Goal: Transaction & Acquisition: Book appointment/travel/reservation

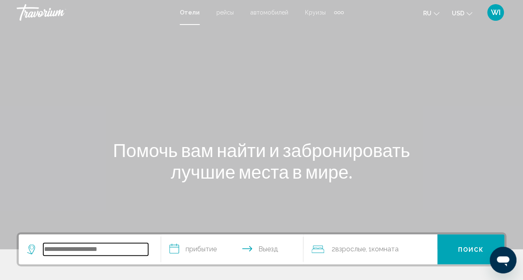
click at [121, 247] on input "Search widget" at bounding box center [95, 249] width 105 height 12
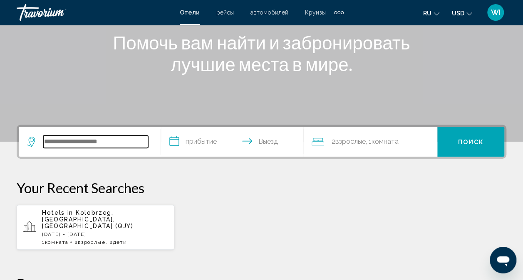
scroll to position [205, 0]
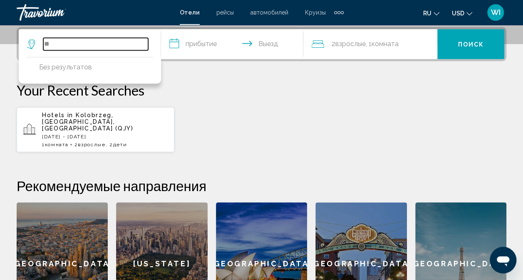
type input "*"
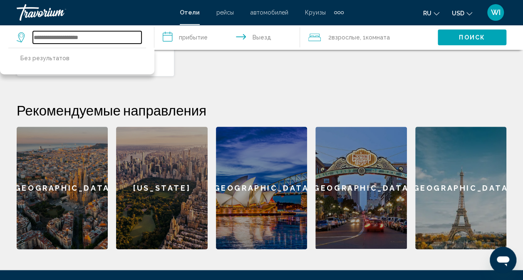
scroll to position [274, 0]
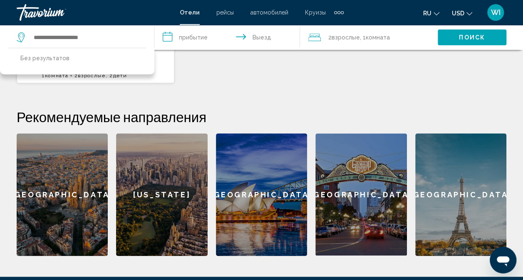
click at [449, 201] on div "Paris" at bounding box center [460, 194] width 91 height 123
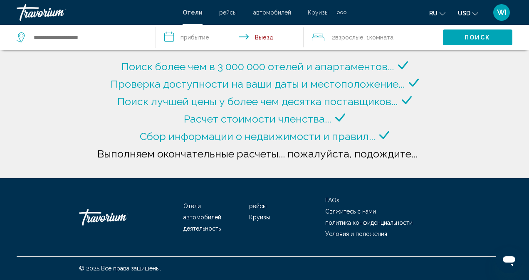
type input "**********"
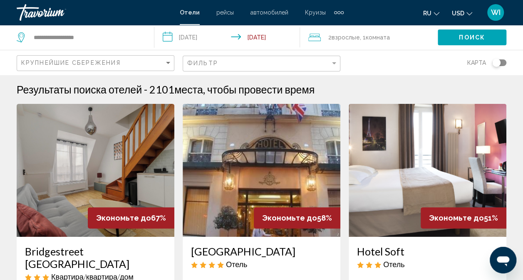
click at [209, 35] on input "**********" at bounding box center [228, 38] width 149 height 27
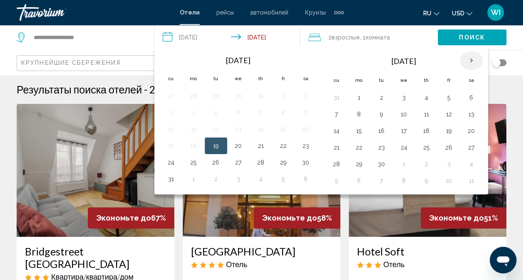
click at [469, 58] on th "Next month" at bounding box center [471, 61] width 22 height 18
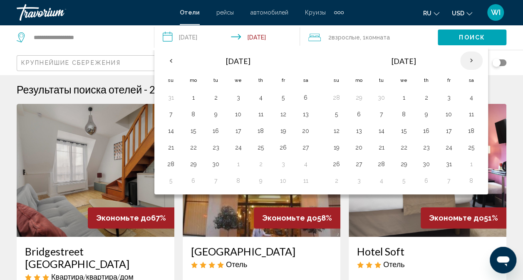
click at [469, 58] on th "Next month" at bounding box center [471, 61] width 22 height 18
click at [446, 158] on button "28" at bounding box center [448, 164] width 13 height 12
click at [340, 182] on button "30" at bounding box center [336, 181] width 13 height 12
type input "**********"
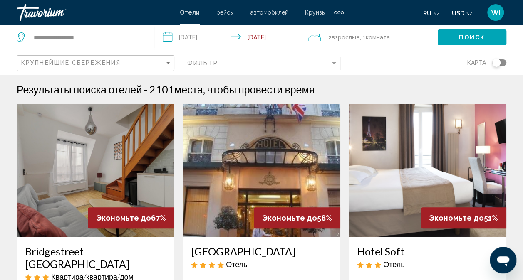
click at [387, 38] on span "Комната" at bounding box center [377, 37] width 24 height 7
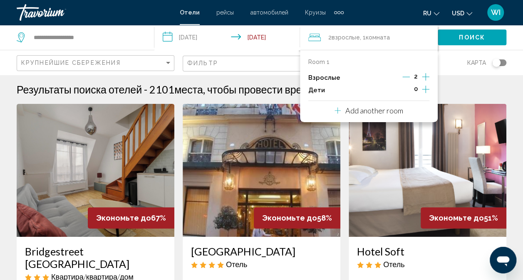
click at [424, 77] on icon "Increment adults" at bounding box center [425, 77] width 7 height 10
click at [466, 38] on span "Поиск" at bounding box center [472, 38] width 26 height 7
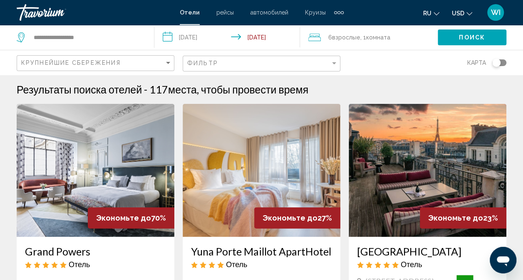
click at [354, 40] on span "Взрослые" at bounding box center [346, 37] width 28 height 7
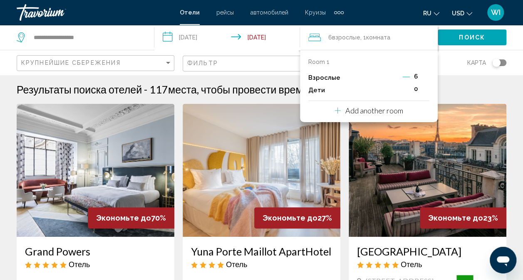
click at [406, 77] on icon "Decrement adults" at bounding box center [405, 76] width 7 height 7
click at [426, 89] on icon "Increment children" at bounding box center [425, 89] width 7 height 7
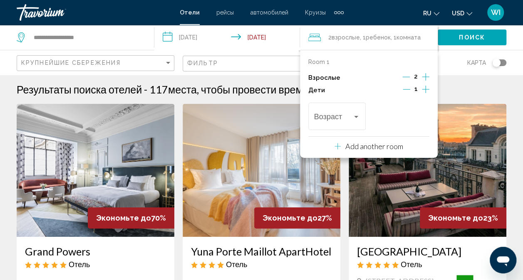
click at [426, 89] on icon "Increment children" at bounding box center [425, 89] width 7 height 7
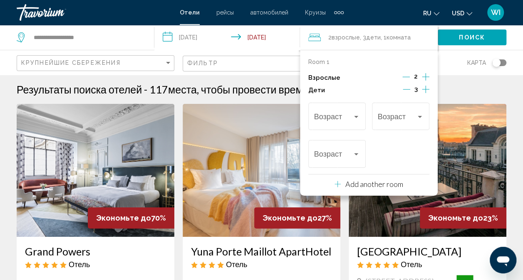
click at [426, 89] on icon "Increment children" at bounding box center [425, 89] width 7 height 7
click at [359, 120] on div "Travelers: 2 adults, 4 children" at bounding box center [337, 118] width 46 height 8
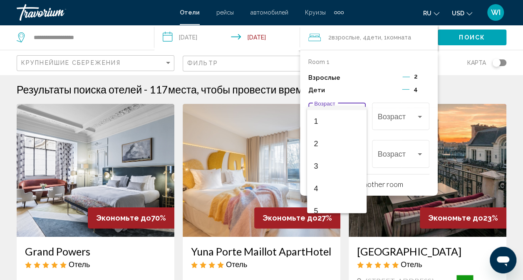
scroll to position [33, 0]
click at [351, 198] on span "5" at bounding box center [336, 197] width 46 height 22
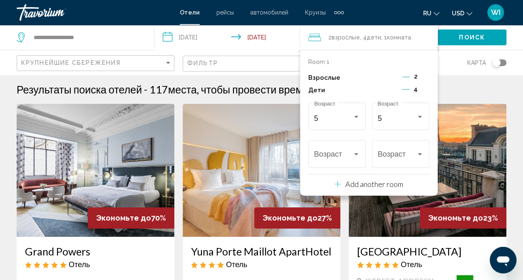
click at [406, 88] on icon "Decrement children" at bounding box center [405, 89] width 7 height 7
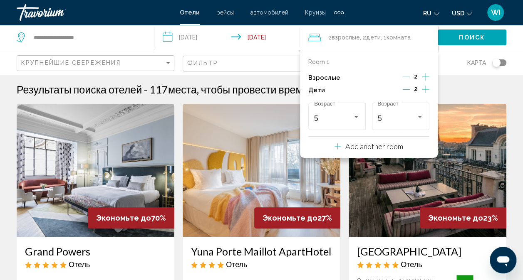
click at [406, 88] on icon "Decrement children" at bounding box center [405, 89] width 7 height 7
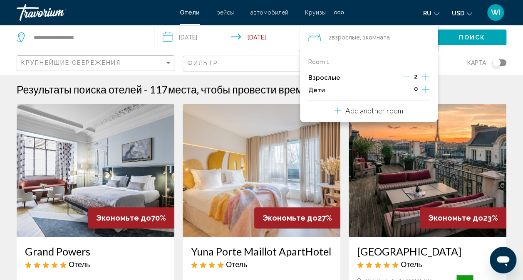
click at [369, 112] on p "Add another room" at bounding box center [374, 110] width 58 height 9
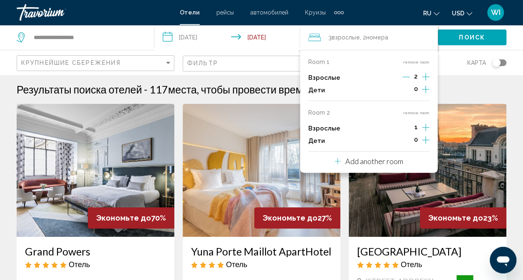
click at [422, 82] on icon "Increment adults" at bounding box center [425, 77] width 7 height 10
click at [407, 128] on icon "Decrement adults" at bounding box center [405, 127] width 7 height 7
click at [339, 157] on icon "Travelers: 3 adults, 0 children" at bounding box center [337, 161] width 6 height 10
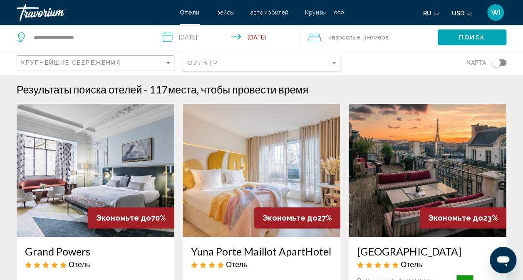
click at [339, 40] on span "Взрослые" at bounding box center [346, 37] width 28 height 7
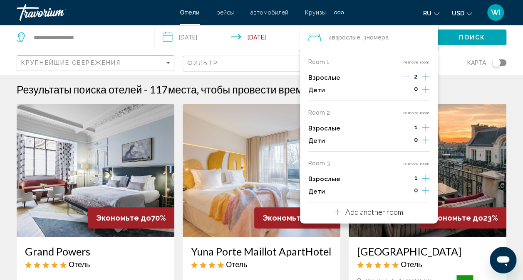
click at [410, 59] on button "remove room" at bounding box center [416, 61] width 26 height 5
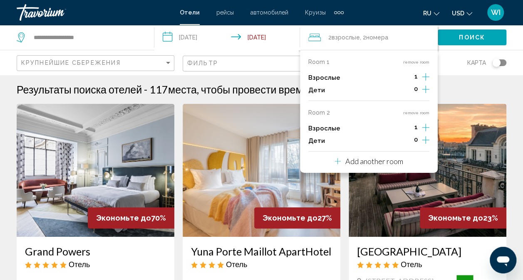
click at [410, 59] on button "remove room" at bounding box center [416, 61] width 26 height 5
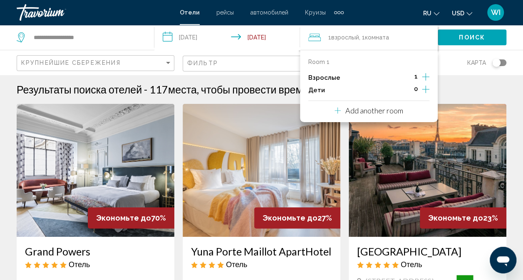
click at [427, 76] on icon "Increment adults" at bounding box center [425, 77] width 7 height 10
click at [459, 37] on span "Поиск" at bounding box center [472, 38] width 26 height 7
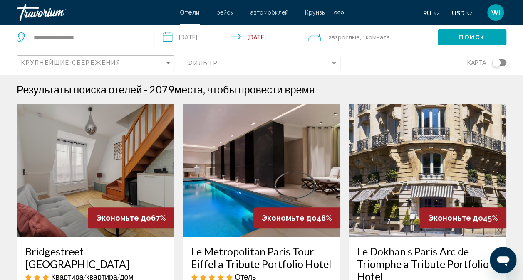
click at [373, 36] on span "Комната" at bounding box center [377, 37] width 24 height 7
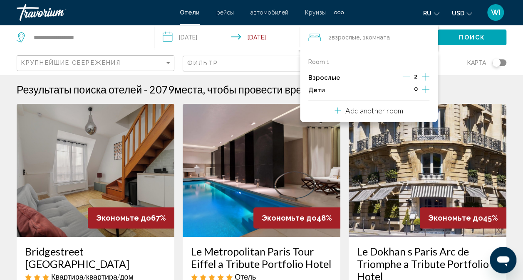
click at [425, 75] on icon "Increment adults" at bounding box center [425, 77] width 7 height 10
click at [466, 39] on span "Поиск" at bounding box center [472, 38] width 26 height 7
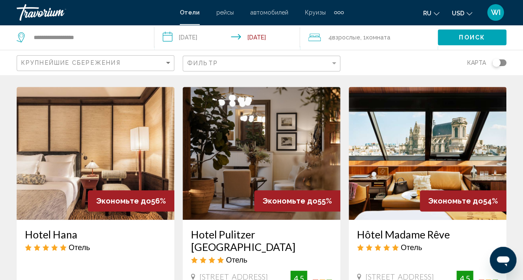
scroll to position [275, 0]
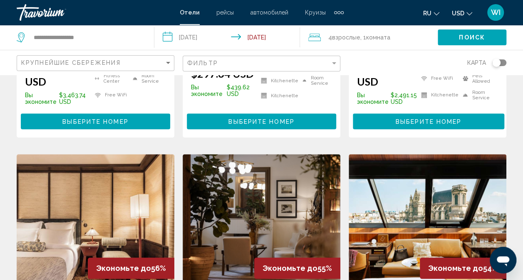
drag, startPoint x: 494, startPoint y: 64, endPoint x: 474, endPoint y: 1, distance: 66.3
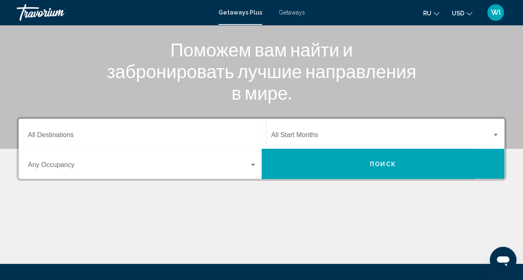
scroll to position [101, 0]
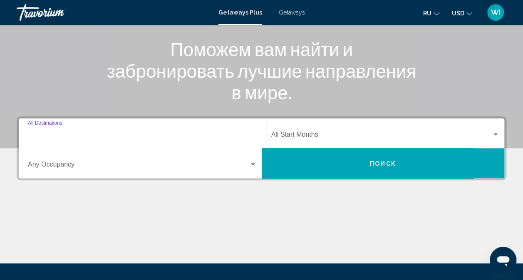
click at [153, 135] on input "Destination All Destinations" at bounding box center [142, 136] width 229 height 7
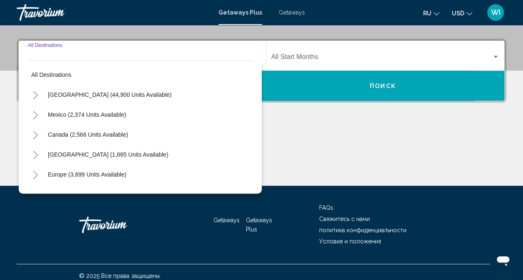
scroll to position [186, 0]
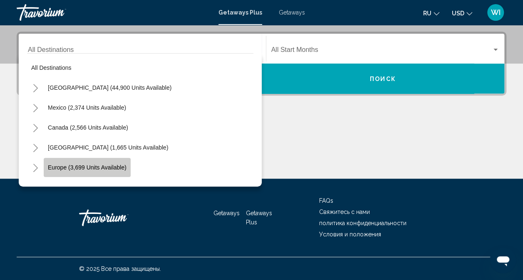
click at [107, 171] on button "Europe (3,699 units available)" at bounding box center [87, 167] width 87 height 19
type input "**********"
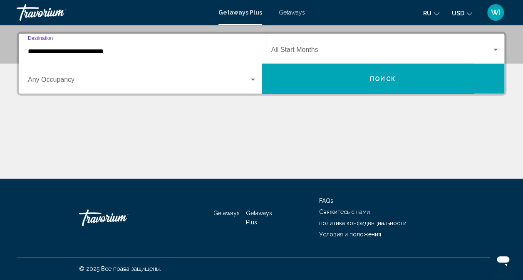
click at [107, 76] on div "Occupancy Any Occupancy" at bounding box center [142, 79] width 229 height 26
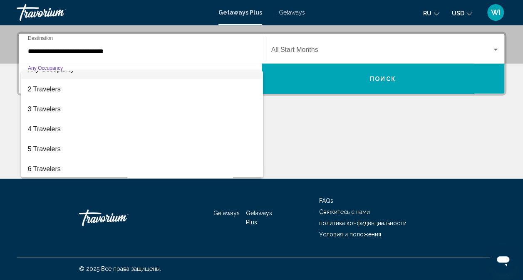
scroll to position [17, 0]
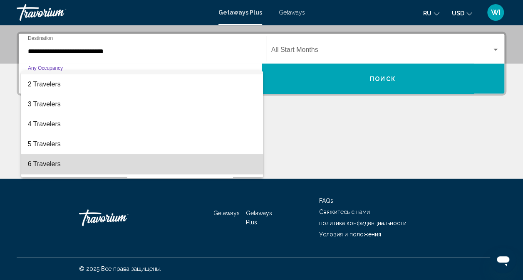
click at [210, 169] on span "6 Travelers" at bounding box center [142, 164] width 229 height 20
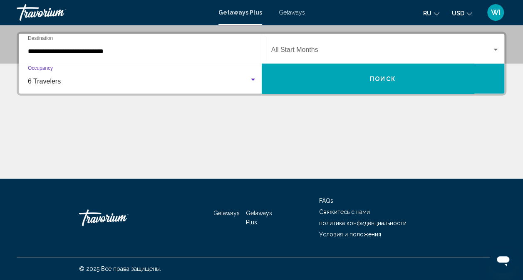
click at [492, 50] on div "Search widget" at bounding box center [494, 50] width 7 height 7
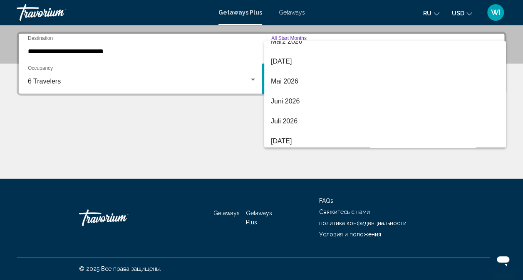
scroll to position [173, 0]
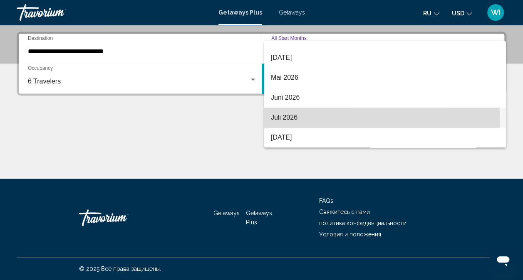
click at [371, 121] on span "Juli 2026" at bounding box center [385, 118] width 228 height 20
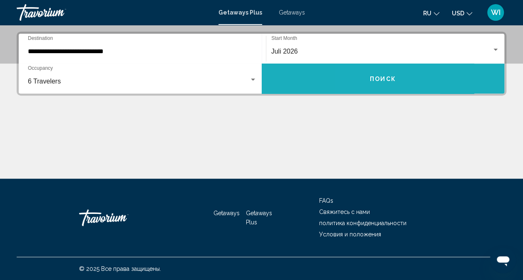
click at [367, 87] on button "Поиск" at bounding box center [382, 79] width 243 height 30
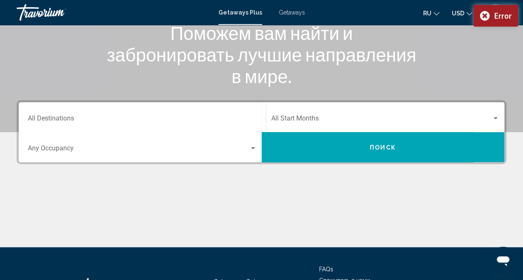
scroll to position [118, 0]
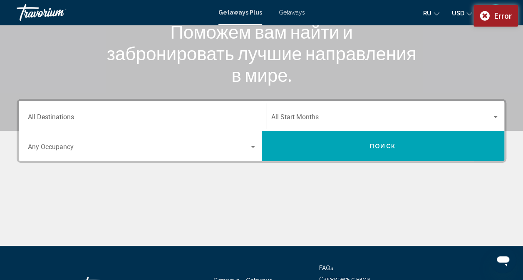
click at [249, 150] on span "Search widget" at bounding box center [138, 148] width 221 height 7
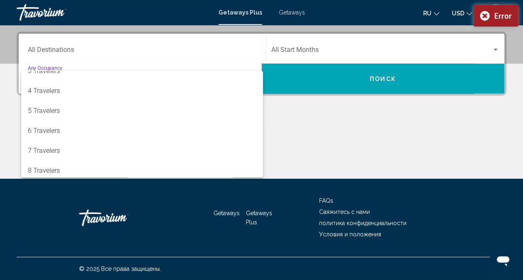
scroll to position [67, 0]
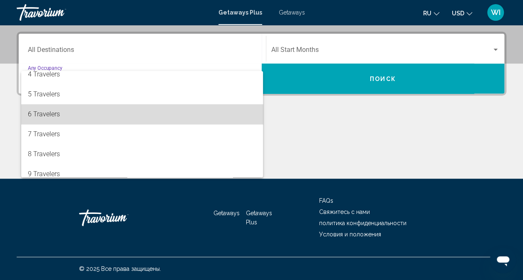
click at [227, 116] on span "6 Travelers" at bounding box center [142, 114] width 229 height 20
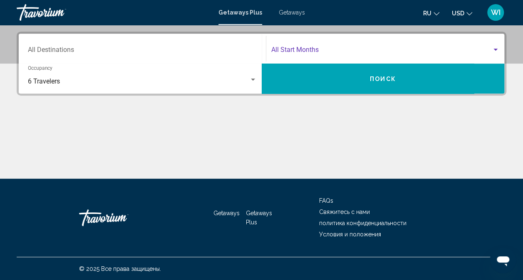
click at [493, 49] on div "Search widget" at bounding box center [495, 50] width 4 height 2
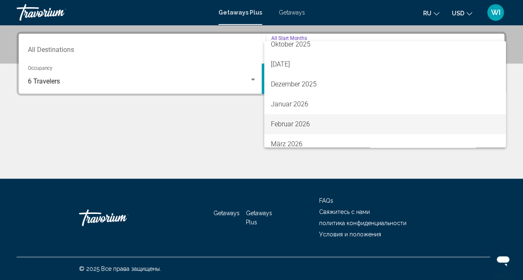
click at [432, 126] on span "Februar 2026" at bounding box center [385, 124] width 228 height 20
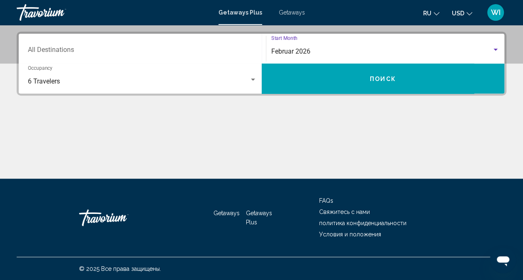
click at [411, 83] on button "Поиск" at bounding box center [382, 79] width 243 height 30
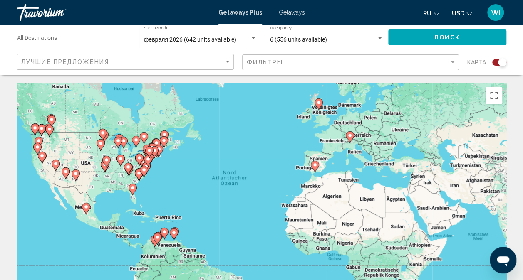
drag, startPoint x: 385, startPoint y: 109, endPoint x: 377, endPoint y: 92, distance: 19.0
click at [377, 92] on div "Um den Modus zum Ziehen mit der Tastatur zu aktivieren, drückst du Alt + Eingab…" at bounding box center [261, 207] width 489 height 249
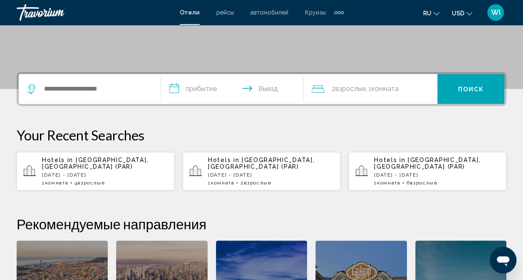
scroll to position [161, 0]
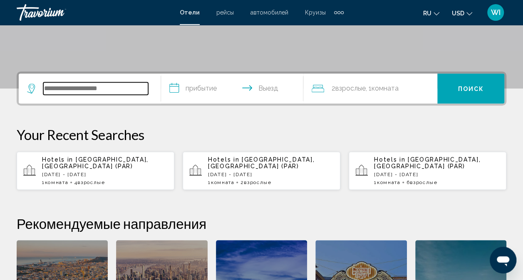
click at [94, 86] on input "Search widget" at bounding box center [95, 88] width 105 height 12
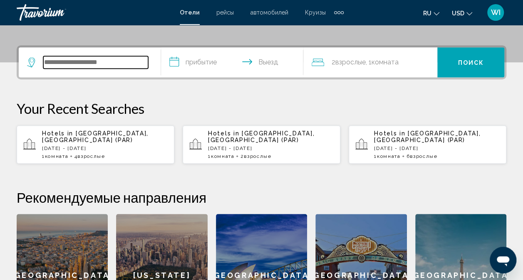
scroll to position [205, 0]
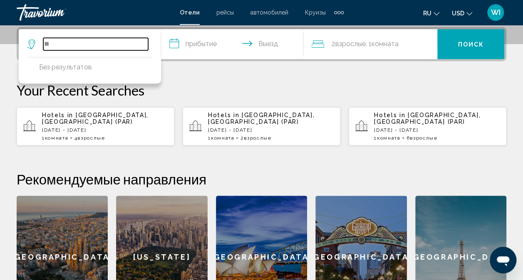
type input "*"
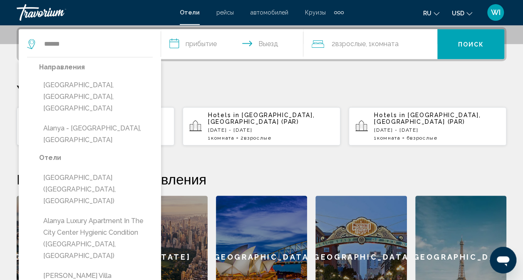
click at [94, 86] on button "Alanya, Antalya, Turkey" at bounding box center [95, 96] width 113 height 39
type input "**********"
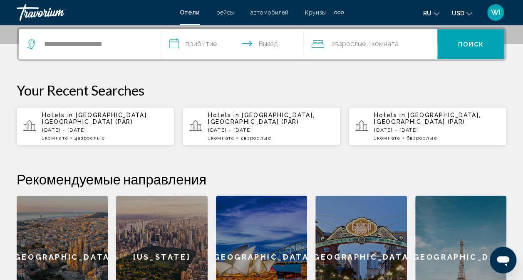
click at [199, 49] on input "**********" at bounding box center [234, 45] width 146 height 32
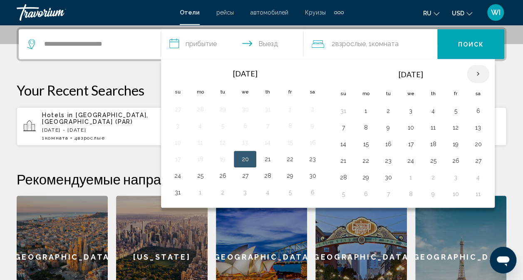
click at [476, 74] on th "Next month" at bounding box center [477, 74] width 22 height 18
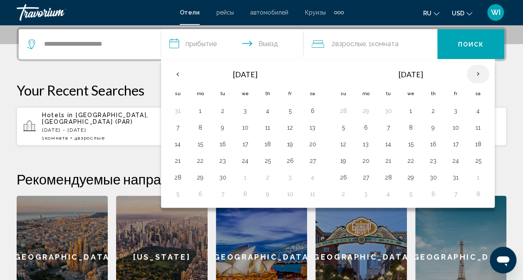
click at [476, 74] on th "Next month" at bounding box center [477, 74] width 22 height 18
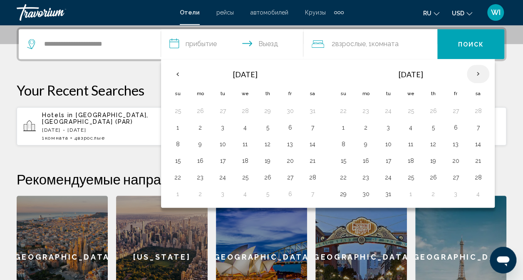
click at [476, 74] on th "Next month" at bounding box center [477, 74] width 22 height 18
click at [341, 127] on button "5" at bounding box center [342, 128] width 13 height 12
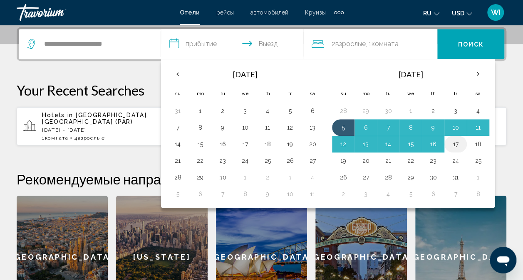
click at [455, 144] on button "17" at bounding box center [455, 144] width 13 height 12
type input "**********"
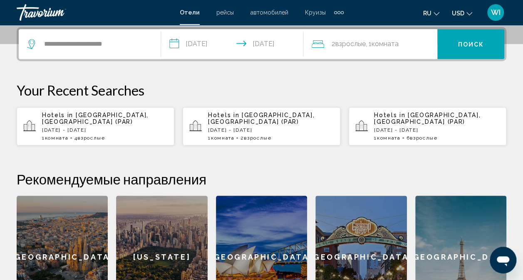
click at [409, 43] on div "2 Взрослый Взрослые , 1 Комната номера" at bounding box center [374, 44] width 126 height 12
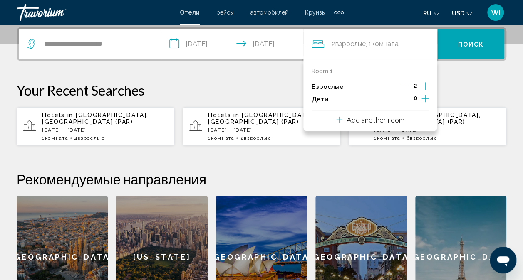
click at [426, 100] on icon "Increment children" at bounding box center [424, 99] width 7 height 10
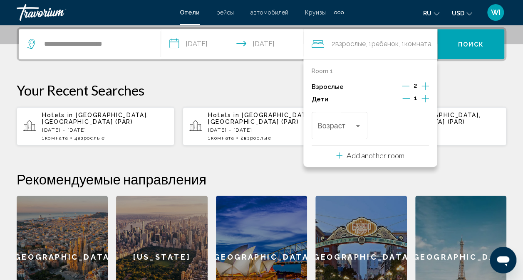
click at [426, 100] on icon "Increment children" at bounding box center [424, 99] width 7 height 10
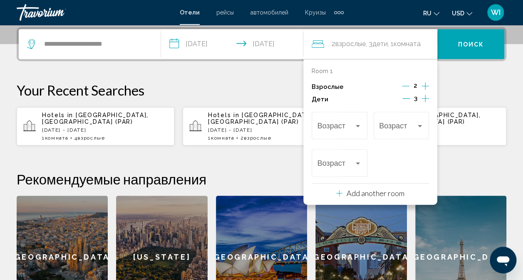
click at [426, 100] on icon "Increment children" at bounding box center [424, 99] width 7 height 10
click at [352, 125] on span "Travelers: 2 adults, 4 children" at bounding box center [335, 127] width 37 height 8
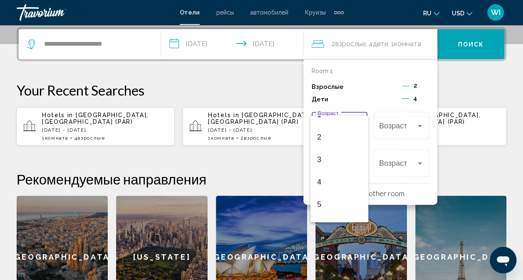
scroll to position [50, 0]
click at [342, 190] on span "5" at bounding box center [339, 189] width 44 height 22
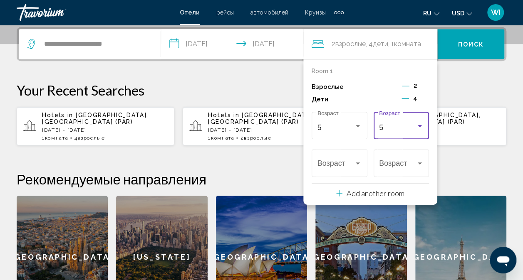
click at [414, 126] on div "5" at bounding box center [397, 127] width 37 height 8
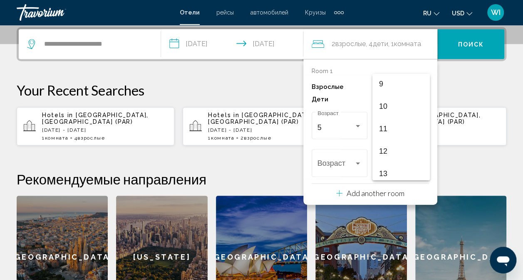
scroll to position [220, 0]
click at [405, 79] on span "8" at bounding box center [401, 78] width 44 height 22
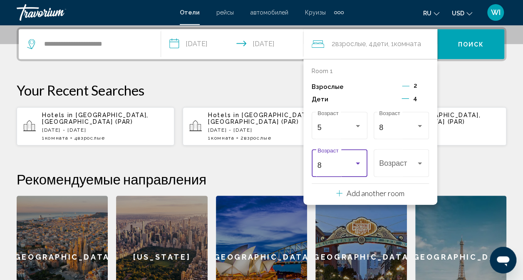
scroll to position [180, 0]
click at [358, 164] on div "Travelers: 2 adults, 4 children" at bounding box center [357, 164] width 4 height 2
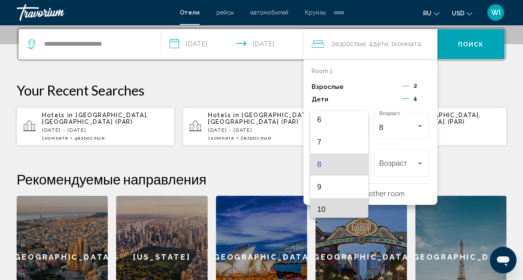
click at [358, 207] on mat-option "10" at bounding box center [339, 209] width 58 height 22
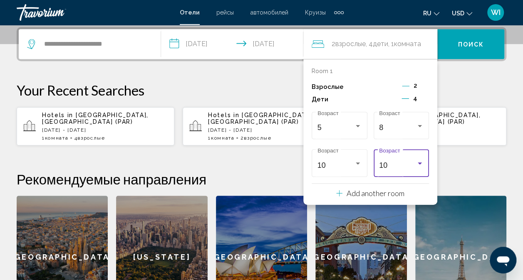
scroll to position [141, 0]
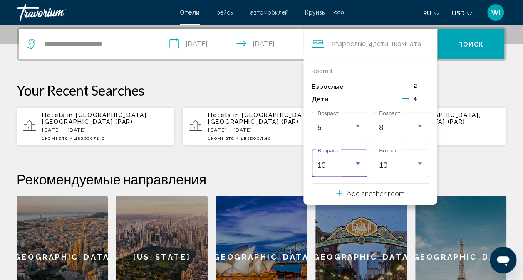
click at [358, 164] on div "Travelers: 2 adults, 4 children" at bounding box center [357, 164] width 4 height 2
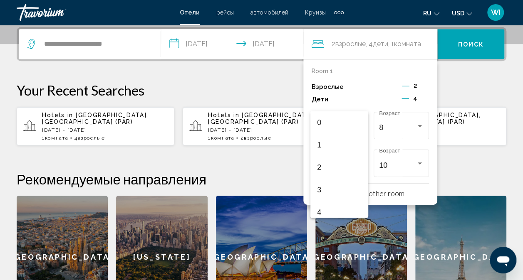
scroll to position [183, 0]
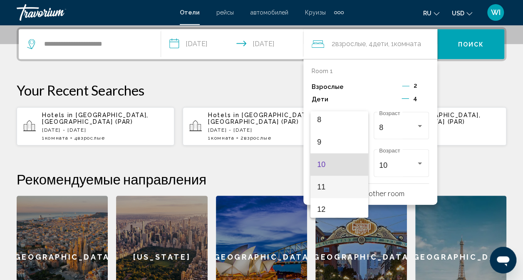
click at [352, 185] on span "11" at bounding box center [339, 187] width 44 height 22
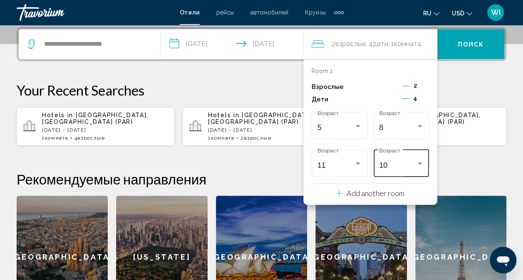
click at [415, 166] on div "10" at bounding box center [397, 165] width 37 height 8
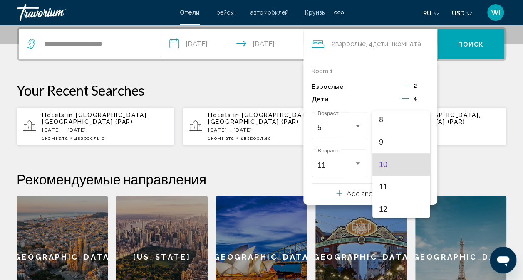
scroll to position [199, 0]
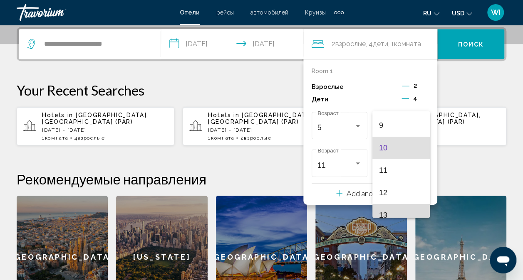
click at [409, 212] on span "13" at bounding box center [401, 215] width 44 height 22
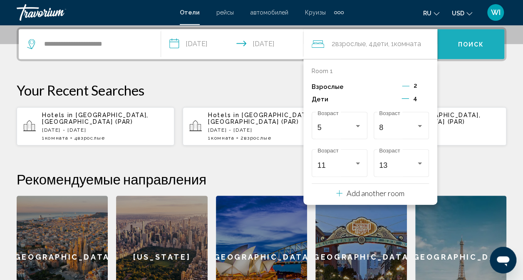
click at [464, 51] on button "Поиск" at bounding box center [470, 44] width 67 height 30
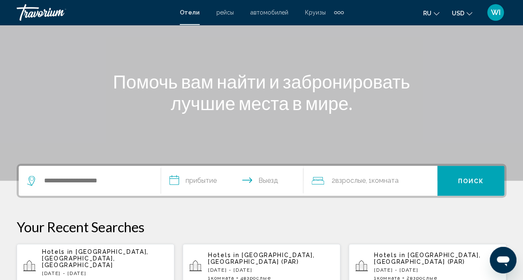
scroll to position [69, 0]
click at [68, 186] on div "Search widget" at bounding box center [89, 180] width 125 height 30
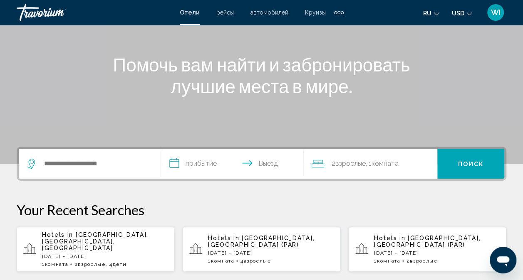
scroll to position [76, 0]
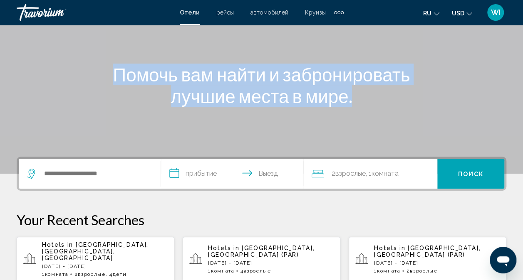
drag, startPoint x: 517, startPoint y: 57, endPoint x: 528, endPoint y: 121, distance: 65.0
click at [523, 121] on html "**********" at bounding box center [261, 64] width 523 height 280
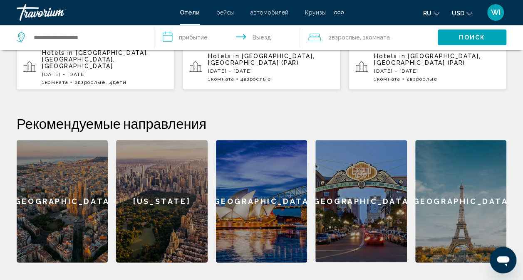
scroll to position [265, 0]
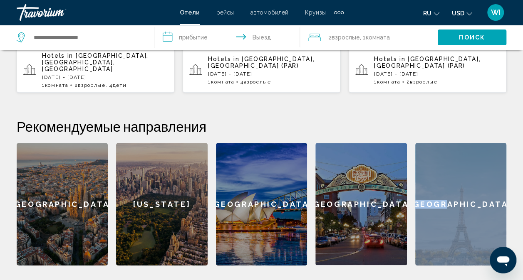
drag, startPoint x: 511, startPoint y: 202, endPoint x: 493, endPoint y: 131, distance: 73.5
click at [493, 131] on div "**********" at bounding box center [261, 117] width 523 height 298
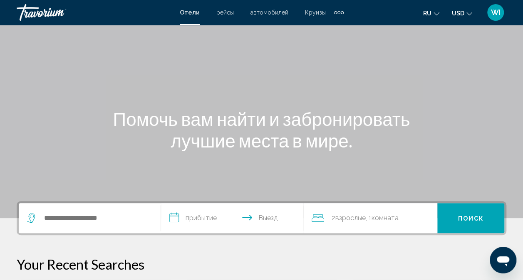
scroll to position [25, 0]
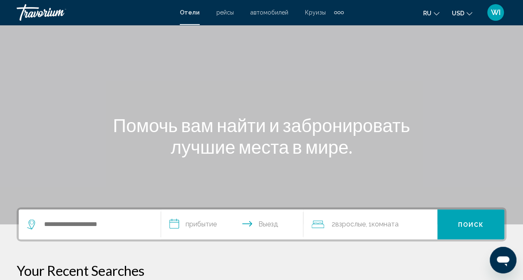
click at [112, 238] on div "Search widget" at bounding box center [89, 225] width 125 height 30
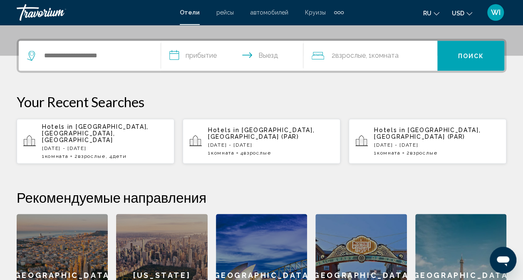
scroll to position [205, 0]
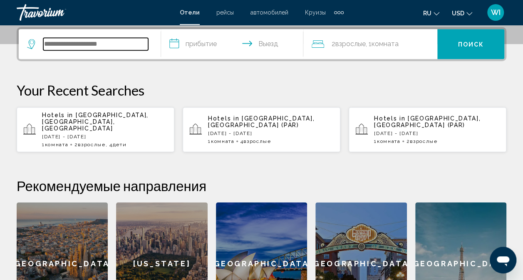
click at [108, 40] on input "Search widget" at bounding box center [95, 44] width 105 height 12
type input "*"
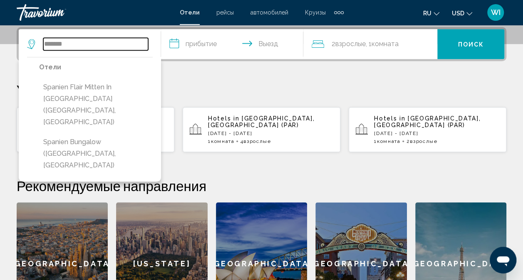
click at [111, 42] on input "*******" at bounding box center [95, 44] width 105 height 12
type input "*"
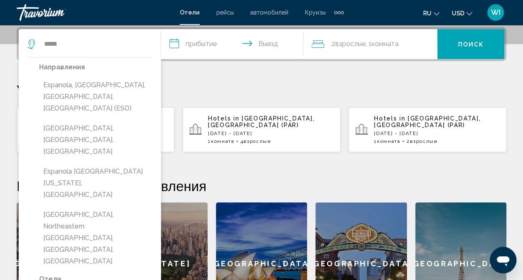
click at [160, 30] on app-destination-search "***** Направления Espanola, Santa Fe, NM, United States (ESO) Espang, Steiermar…" at bounding box center [90, 44] width 142 height 30
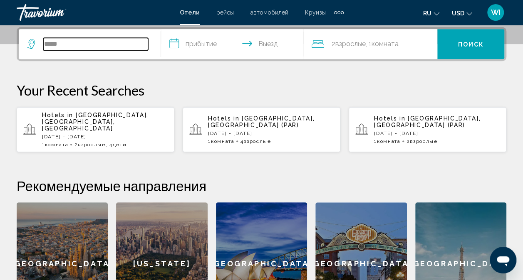
click at [135, 42] on input "*****" at bounding box center [95, 44] width 105 height 12
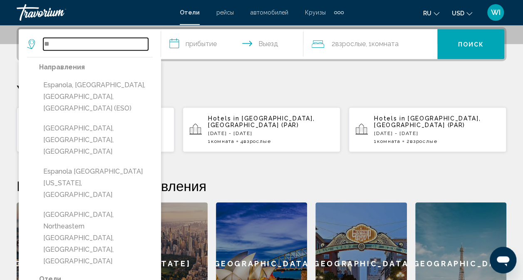
type input "*"
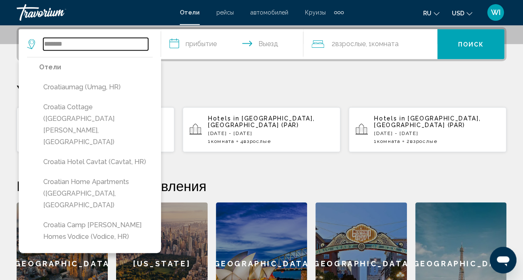
type input "*******"
click at [205, 65] on div "**********" at bounding box center [261, 176] width 523 height 298
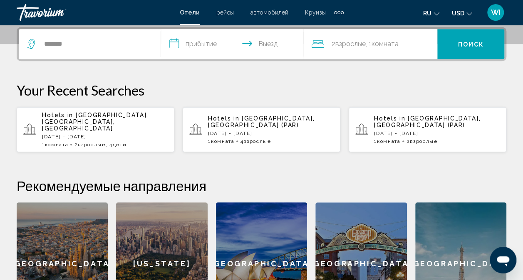
scroll to position [0, 0]
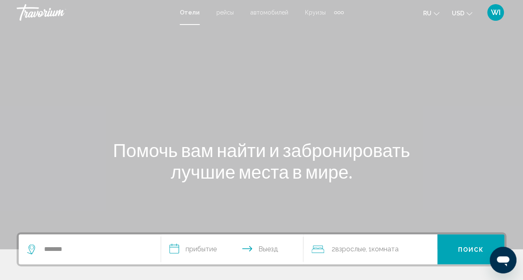
click at [337, 13] on div "Extra navigation items" at bounding box center [338, 12] width 3 height 3
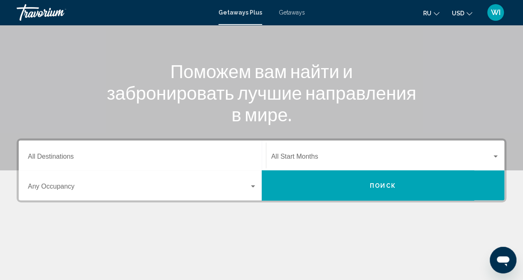
scroll to position [91, 0]
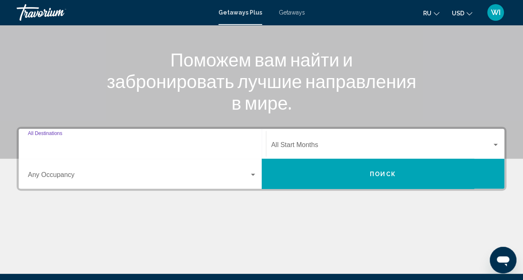
click at [49, 143] on input "Destination All Destinations" at bounding box center [142, 146] width 229 height 7
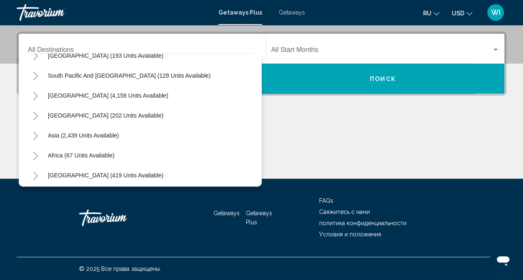
scroll to position [135, 0]
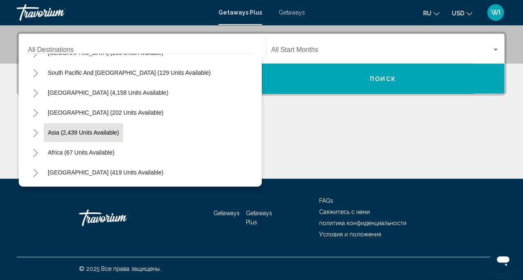
click at [111, 129] on span "Asia (2,439 units available)" at bounding box center [83, 132] width 71 height 7
type input "**********"
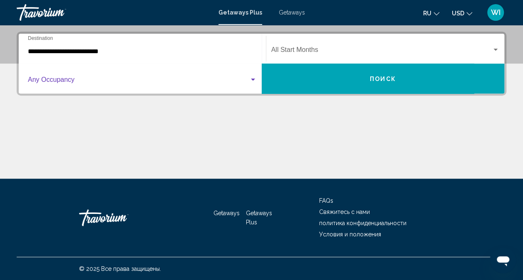
click at [256, 78] on div "Search widget" at bounding box center [252, 79] width 7 height 7
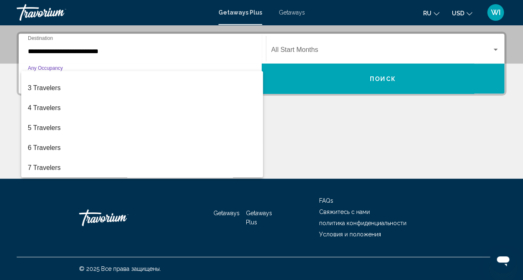
scroll to position [33, 0]
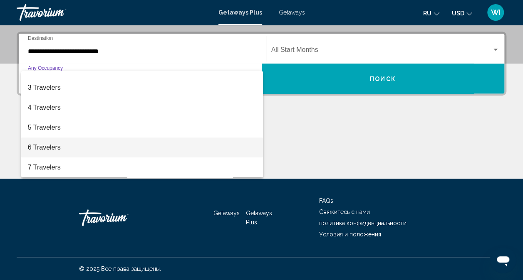
click at [226, 151] on span "6 Travelers" at bounding box center [142, 148] width 229 height 20
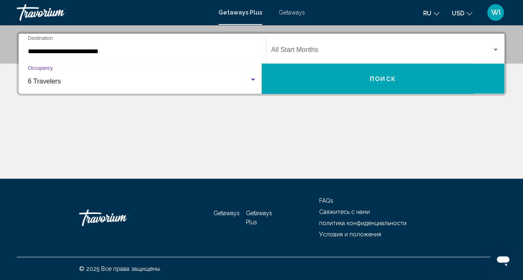
click at [363, 51] on span "Search widget" at bounding box center [381, 51] width 221 height 7
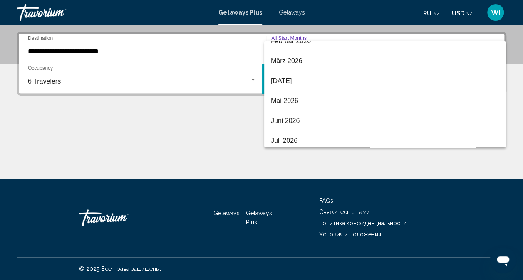
scroll to position [166, 0]
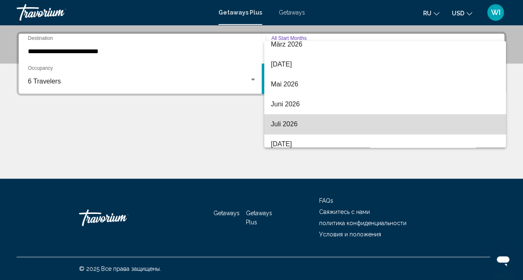
click at [406, 124] on span "Juli 2026" at bounding box center [385, 124] width 228 height 20
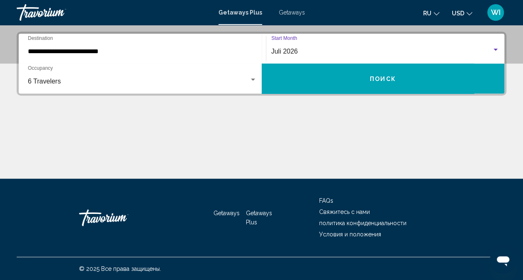
click at [385, 80] on span "Поиск" at bounding box center [383, 79] width 26 height 7
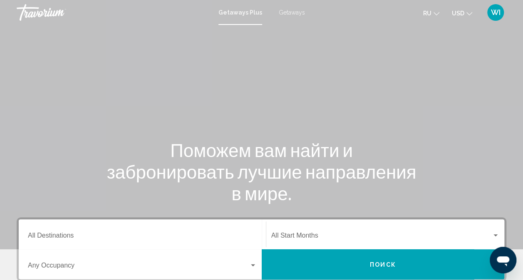
click at [232, 14] on span "Getaways Plus" at bounding box center [240, 12] width 44 height 7
click at [283, 13] on span "Getaways" at bounding box center [292, 12] width 26 height 7
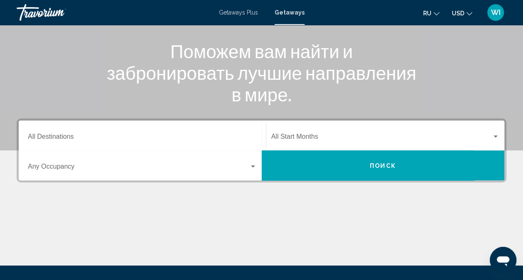
scroll to position [60, 0]
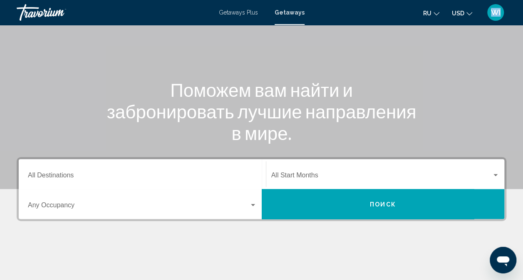
drag, startPoint x: 477, startPoint y: 52, endPoint x: 467, endPoint y: 7, distance: 45.2
click at [467, 7] on div "Перейти к основному содержанию Getaways Plus Getaways ru English Español França…" at bounding box center [261, 80] width 523 height 280
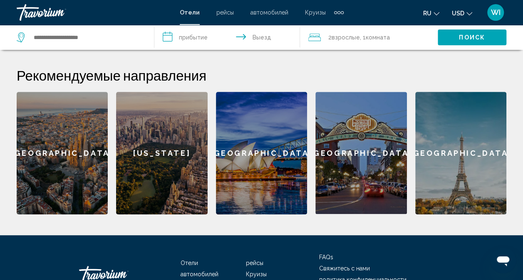
scroll to position [328, 0]
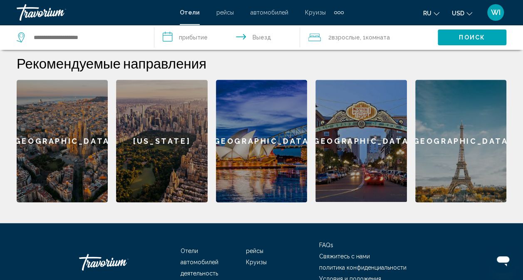
click at [45, 169] on div "[GEOGRAPHIC_DATA]" at bounding box center [62, 141] width 91 height 123
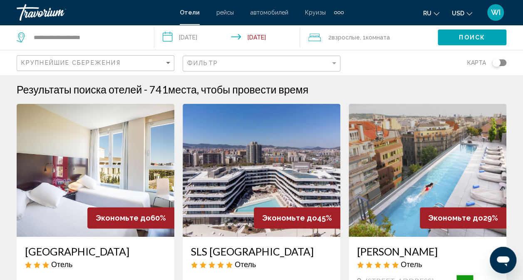
click at [66, 36] on input "**********" at bounding box center [87, 37] width 109 height 12
click at [108, 39] on input "**********" at bounding box center [87, 37] width 109 height 12
type input "*"
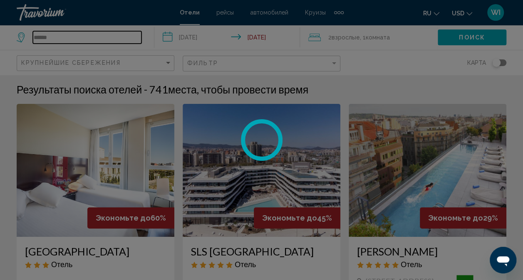
type input "*******"
